Goal: Navigation & Orientation: Find specific page/section

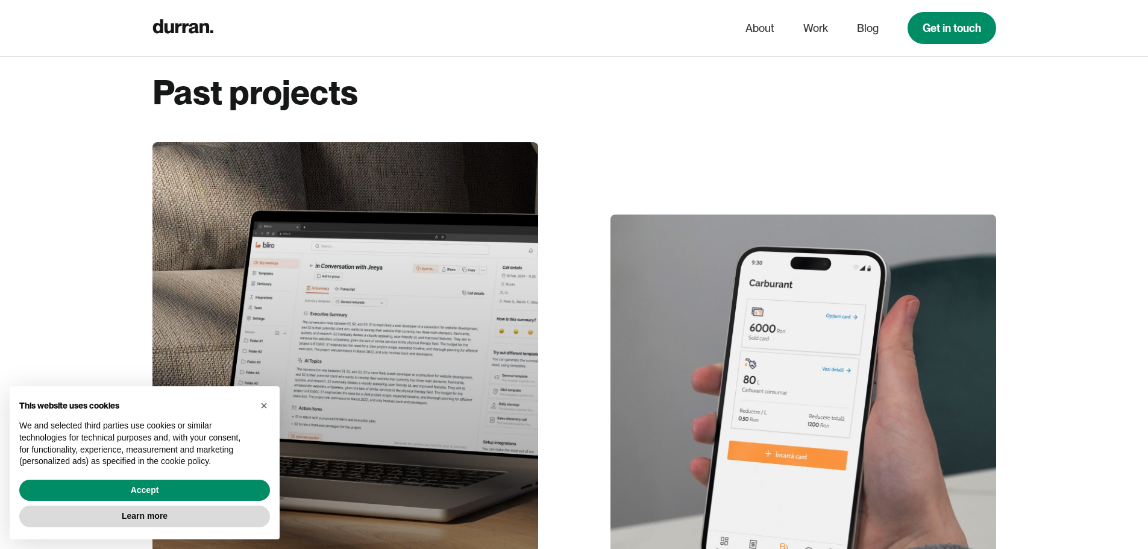
scroll to position [2740, 0]
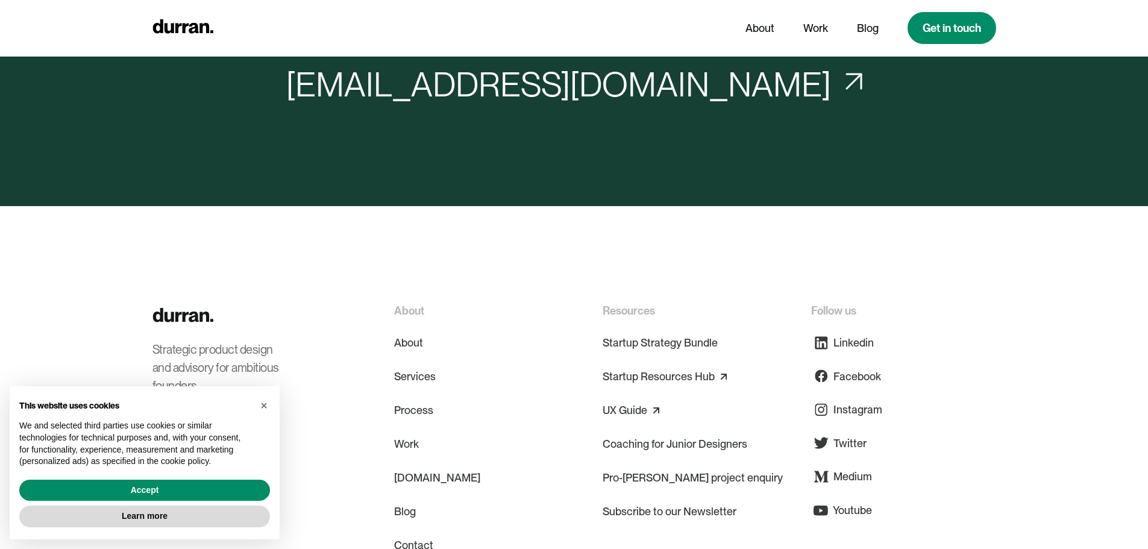
scroll to position [5786, 0]
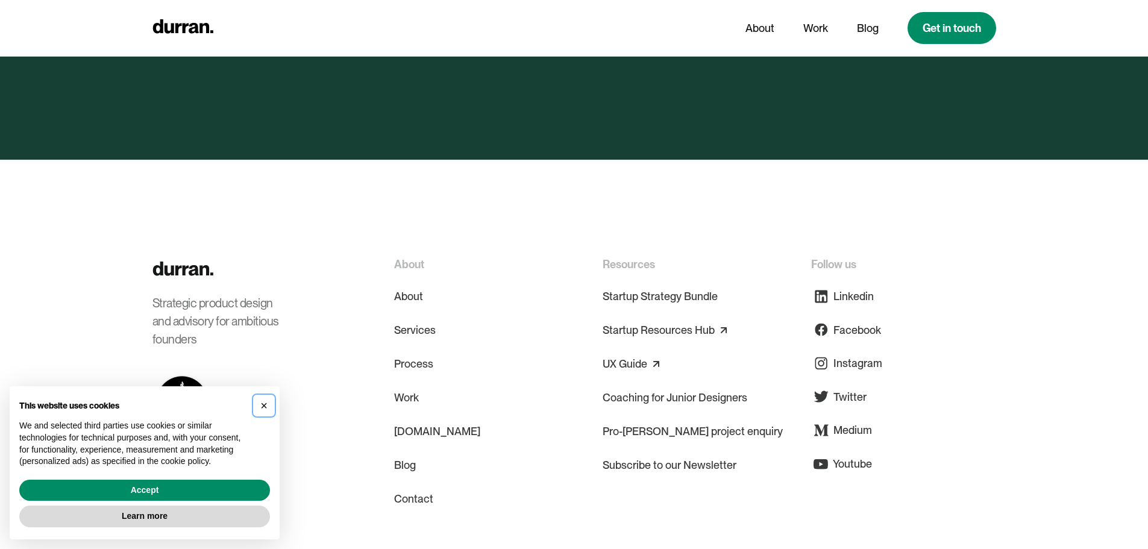
click at [266, 407] on span "×" at bounding box center [263, 405] width 7 height 13
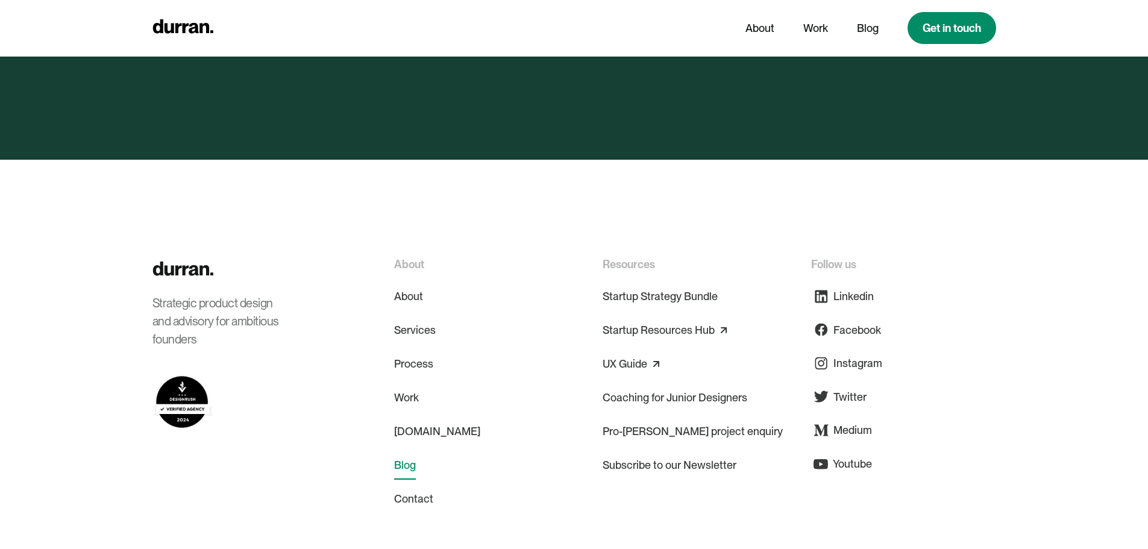
click at [408, 451] on link "Blog" at bounding box center [405, 465] width 22 height 29
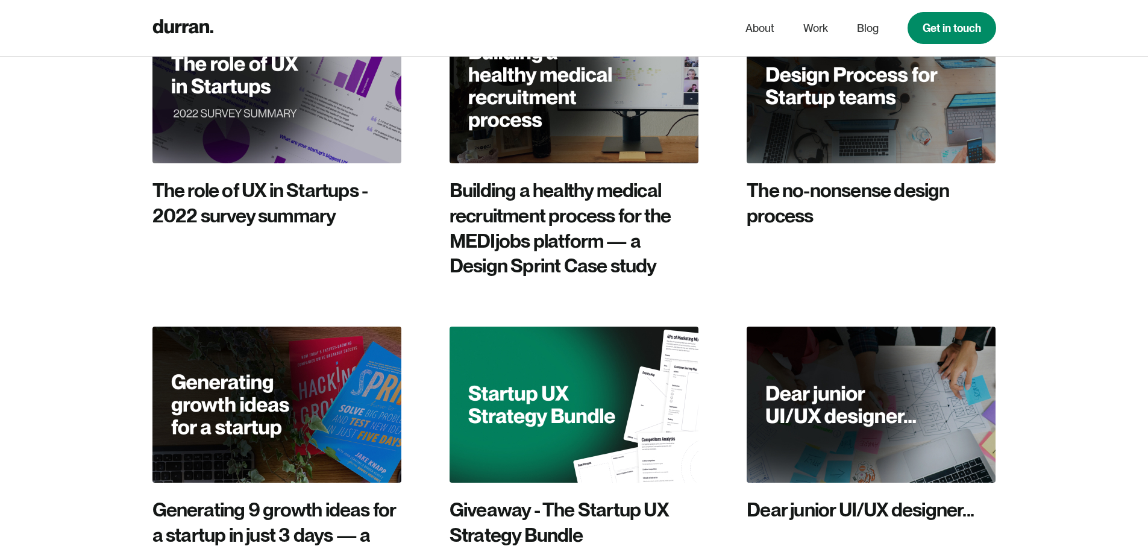
scroll to position [2701, 0]
